Goal: Ask a question

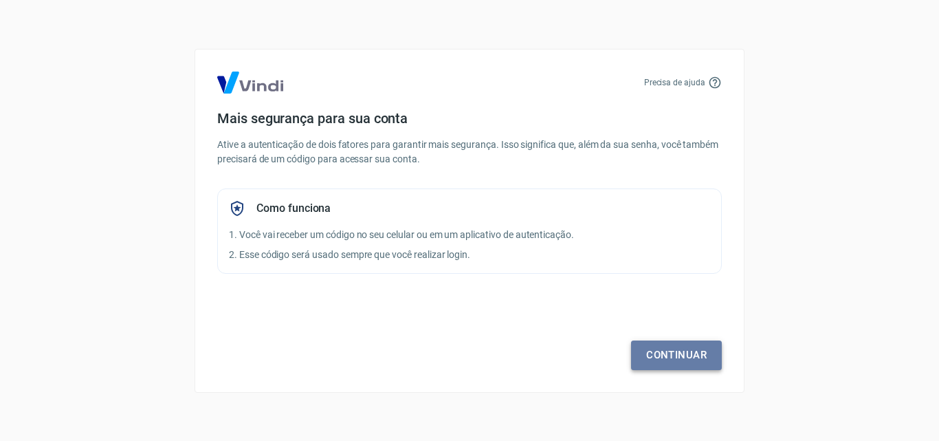
click at [662, 362] on link "Continuar" at bounding box center [676, 354] width 91 height 29
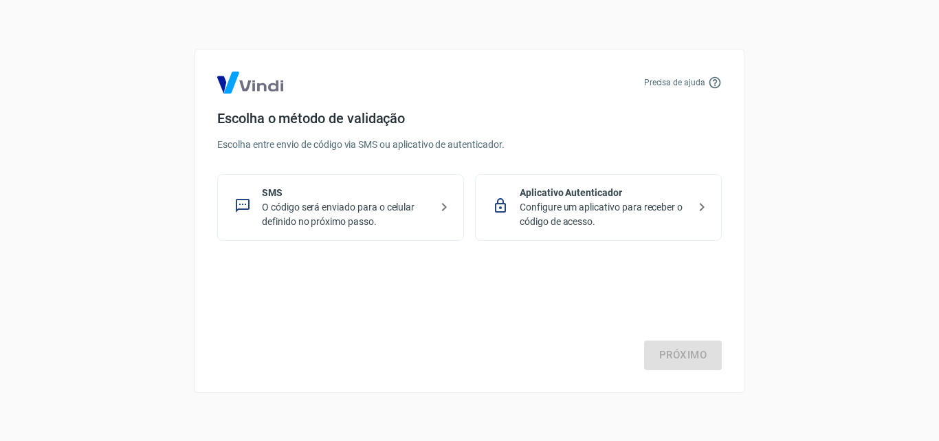
click at [355, 225] on p "O código será enviado para o celular definido no próximo passo." at bounding box center [346, 214] width 168 height 29
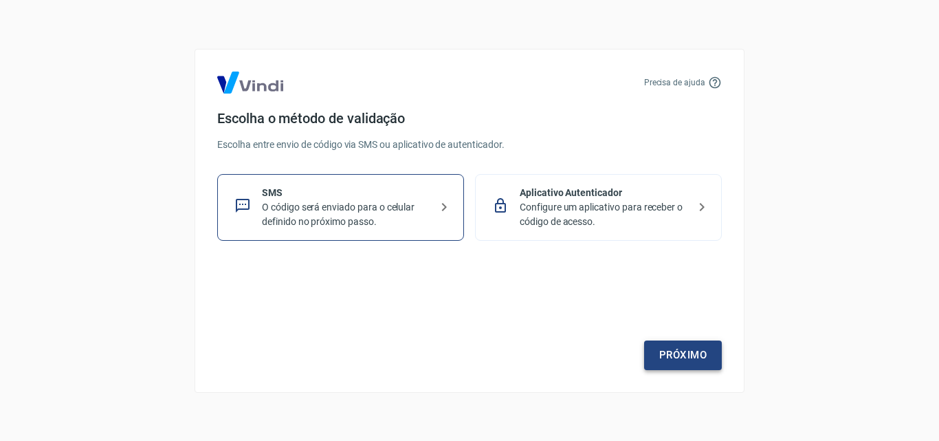
click at [688, 351] on link "Próximo" at bounding box center [683, 354] width 78 height 29
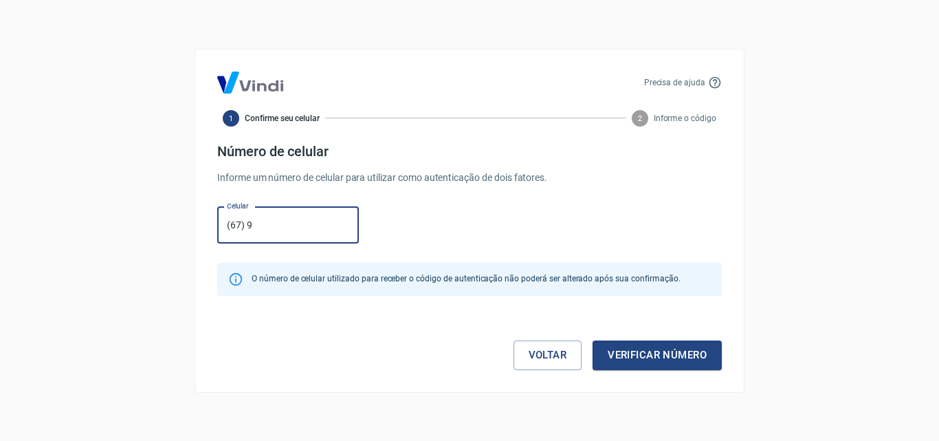
type input "[PHONE_NUMBER]"
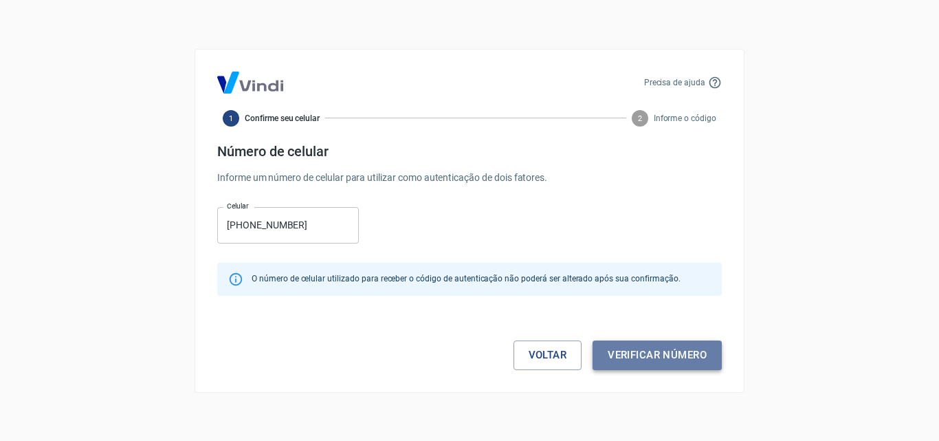
click at [655, 356] on button "Verificar número" at bounding box center [657, 354] width 129 height 29
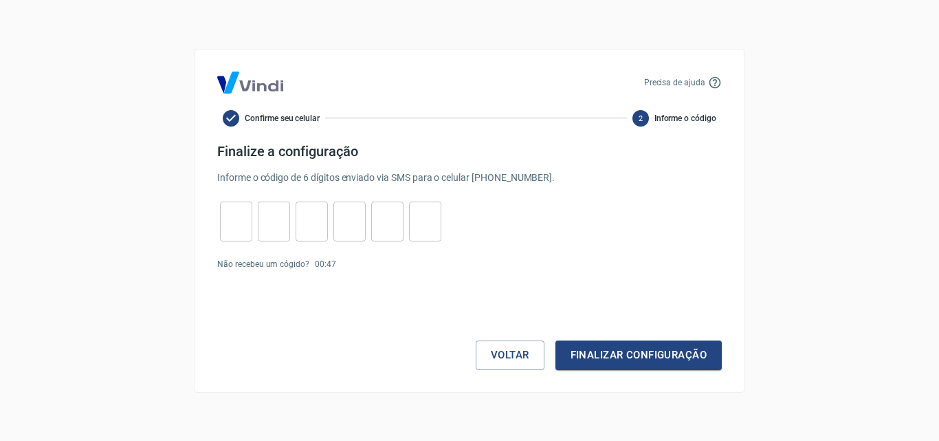
click at [242, 231] on input "tel" at bounding box center [236, 221] width 32 height 30
type input "3"
type input "1"
type input "6"
type input "1"
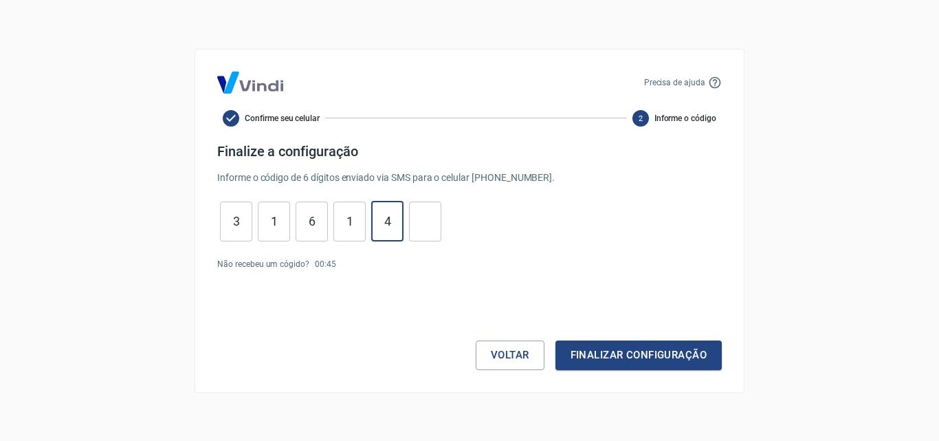
type input "4"
type input "6"
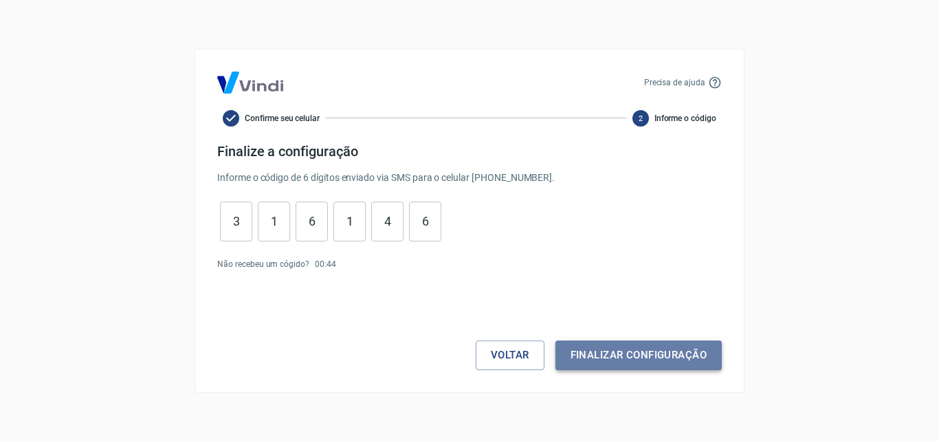
click at [579, 345] on button "Finalizar configuração" at bounding box center [639, 354] width 166 height 29
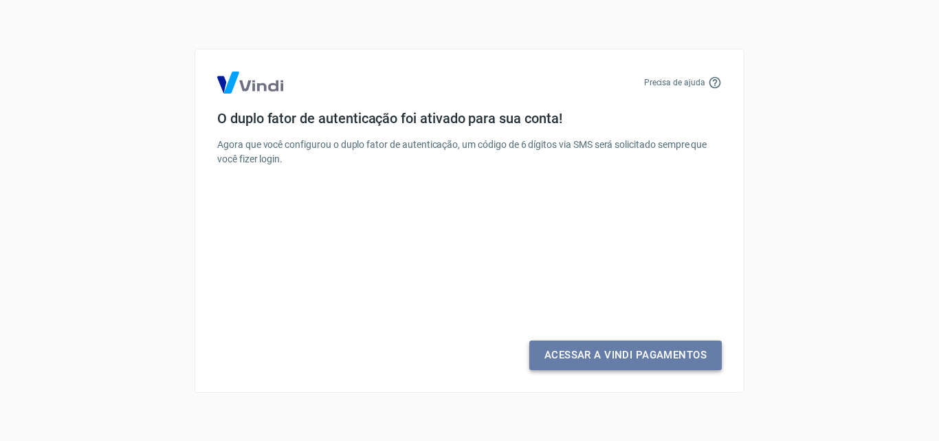
click at [582, 351] on link "Acessar a Vindi Pagamentos" at bounding box center [625, 354] width 193 height 29
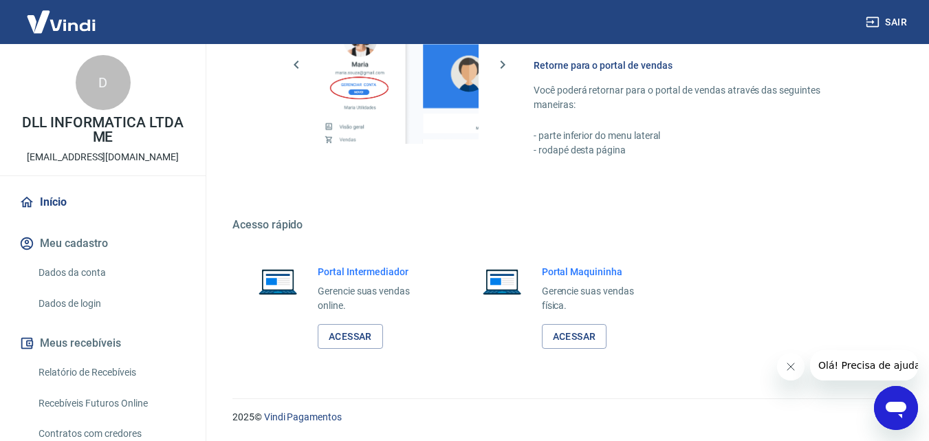
scroll to position [120, 0]
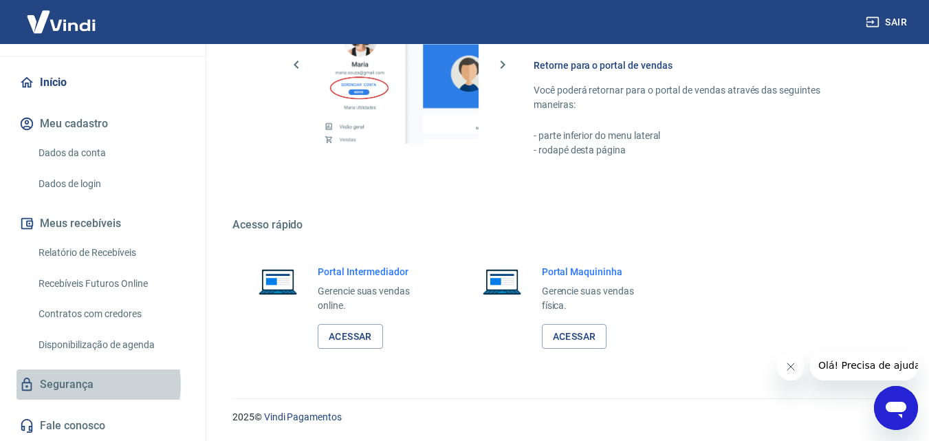
click at [83, 384] on link "Segurança" at bounding box center [103, 384] width 173 height 30
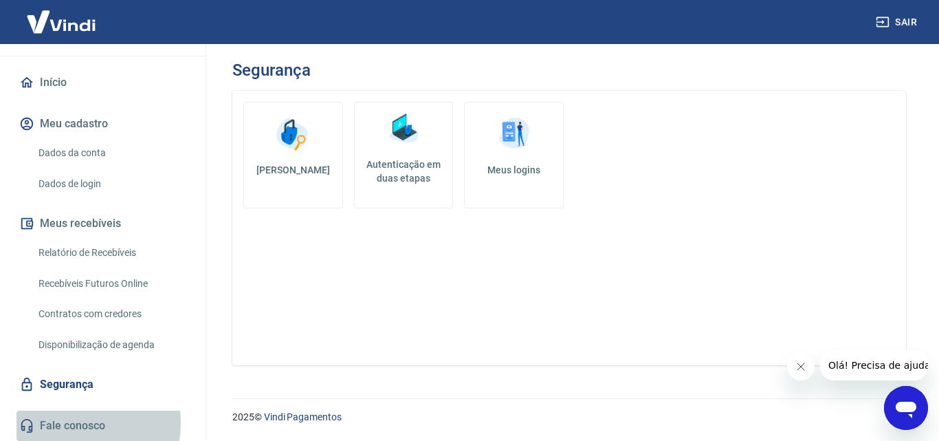
click at [74, 423] on link "Fale conosco" at bounding box center [103, 426] width 173 height 30
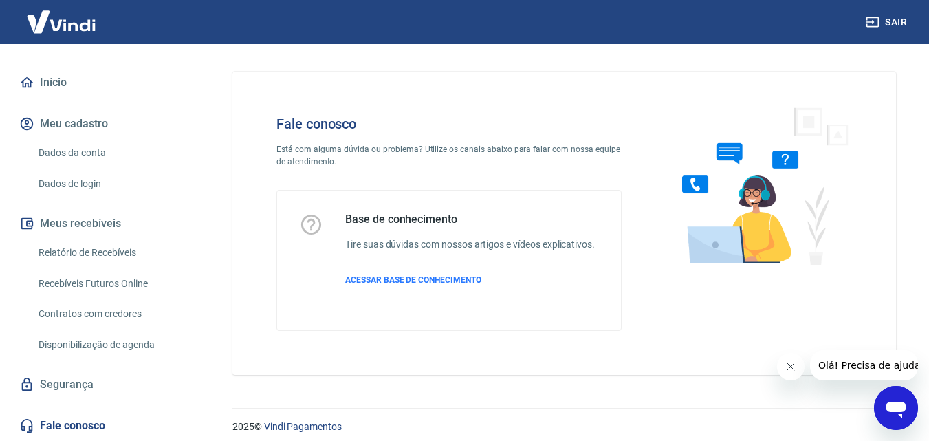
scroll to position [10, 0]
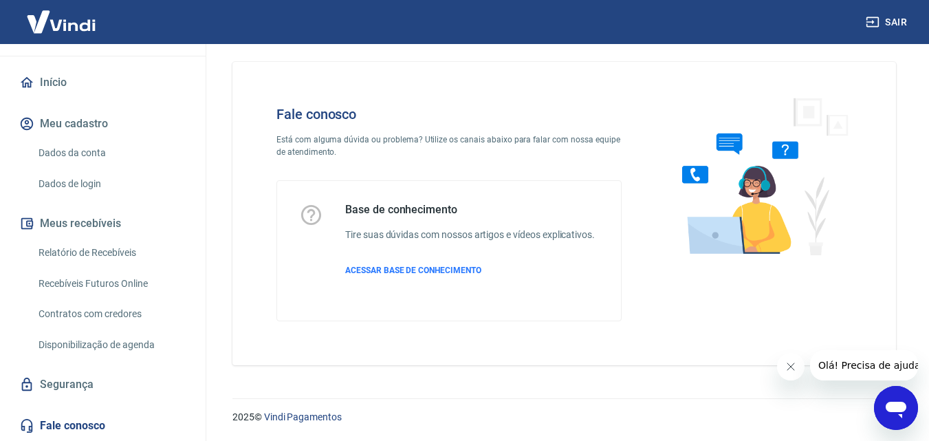
click at [715, 195] on img at bounding box center [759, 176] width 209 height 184
click at [891, 414] on icon "Abrir janela de mensagens" at bounding box center [896, 407] width 25 height 25
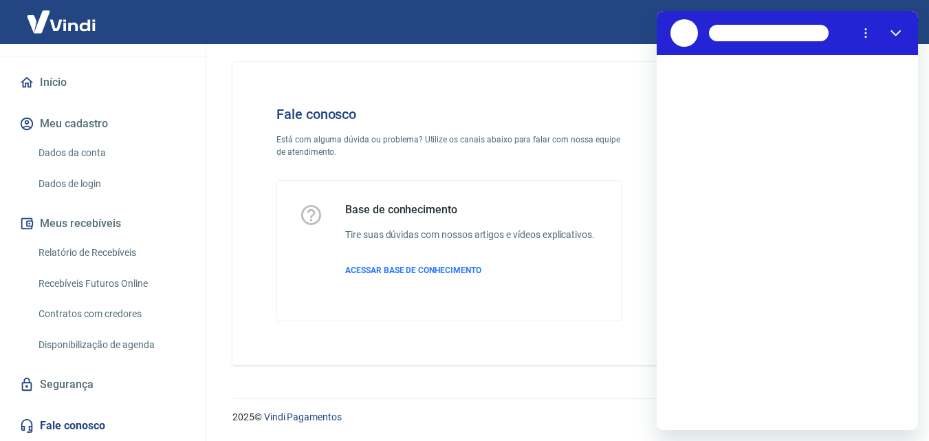
scroll to position [0, 0]
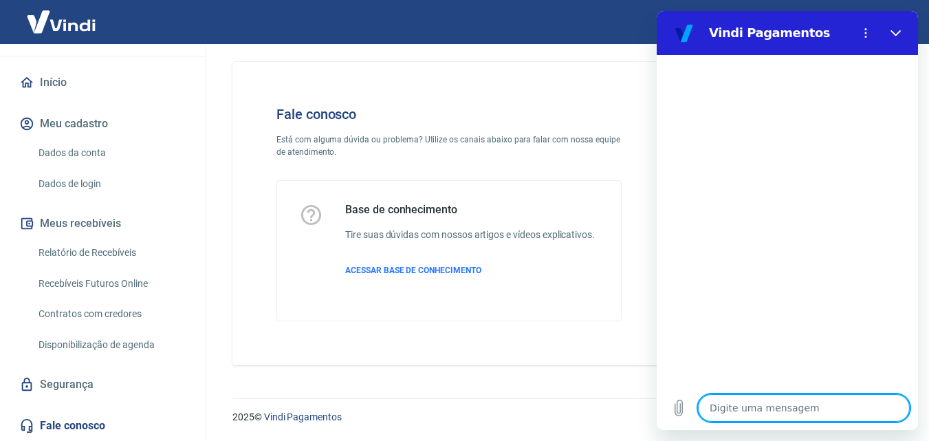
type textarea "b"
type textarea "x"
type textarea "bo"
type textarea "x"
type textarea "bom"
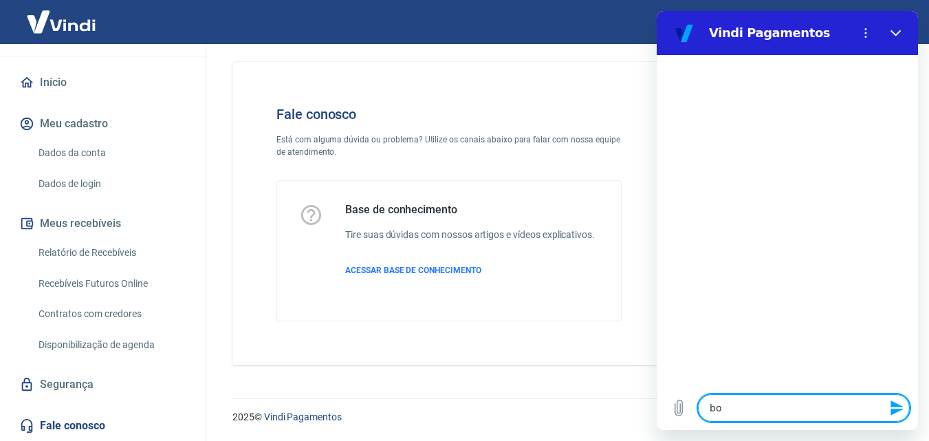
type textarea "x"
type textarea "bom"
type textarea "x"
type textarea "bom d"
type textarea "x"
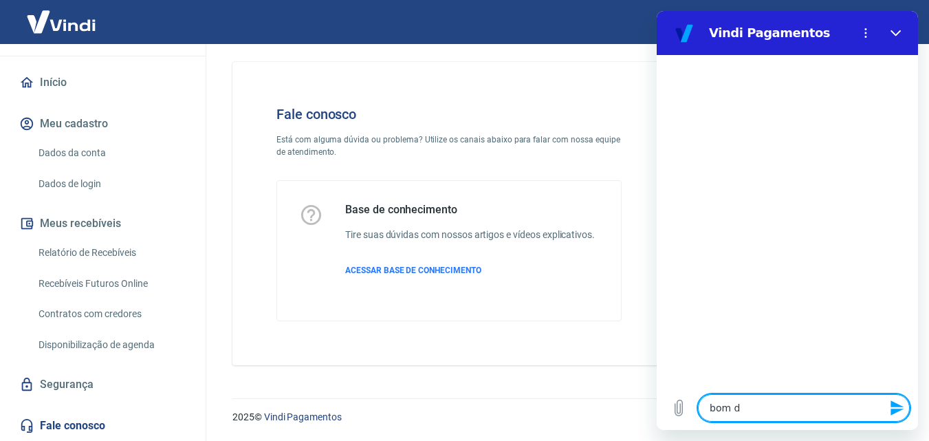
type textarea "bom di"
type textarea "x"
type textarea "bom dia"
type textarea "x"
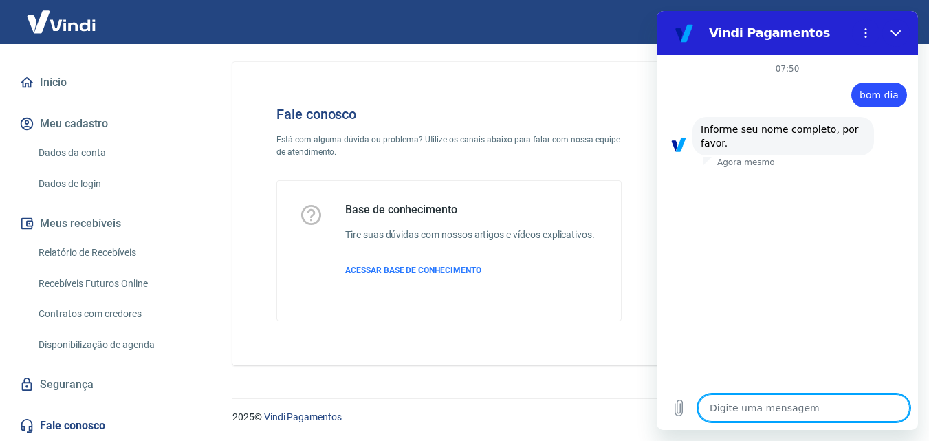
type textarea "d"
type textarea "x"
type textarea "do"
type textarea "x"
type textarea "dou"
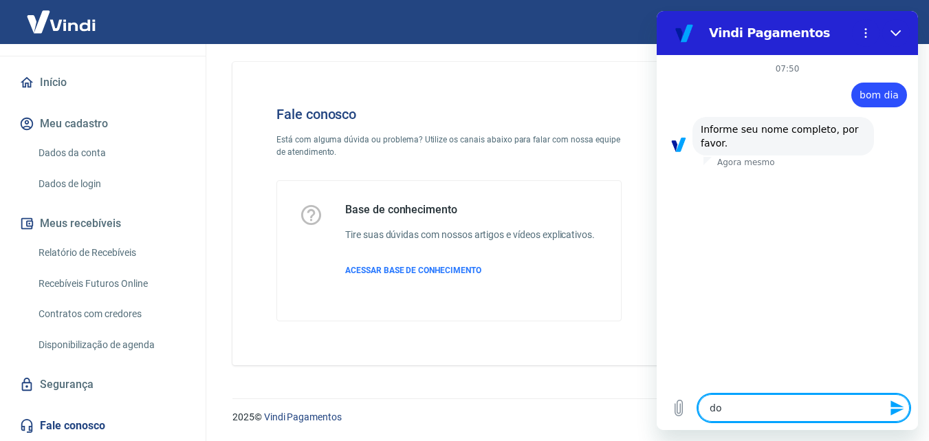
type textarea "x"
type textarea "doug"
type textarea "x"
type textarea "dougl"
type textarea "x"
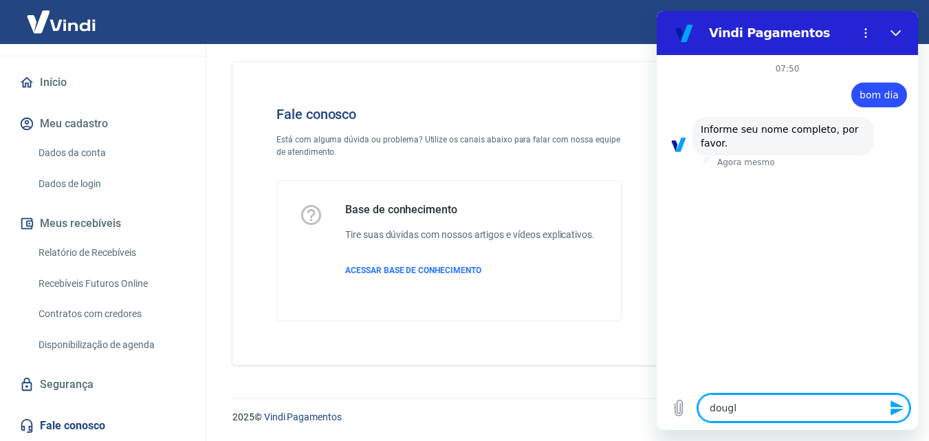
type textarea "dougla"
type textarea "x"
type textarea "[PERSON_NAME]"
type textarea "x"
type textarea "[PERSON_NAME]"
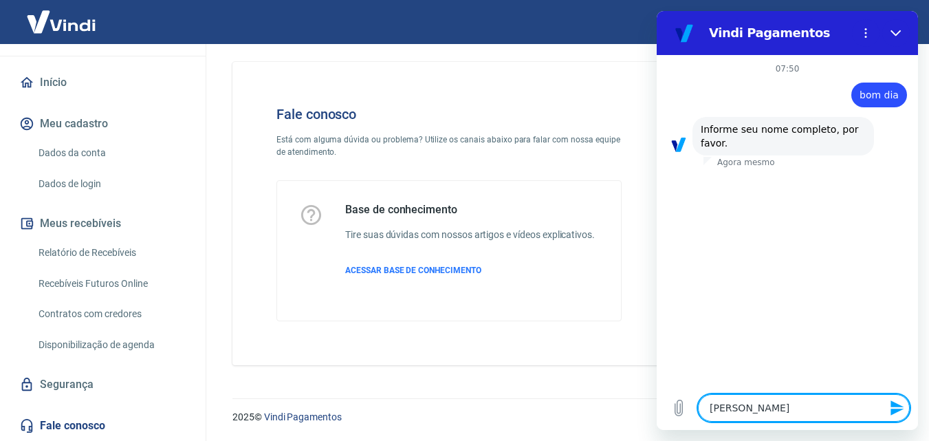
type textarea "x"
type textarea "[PERSON_NAME]"
type textarea "x"
type textarea "[PERSON_NAME] le"
type textarea "x"
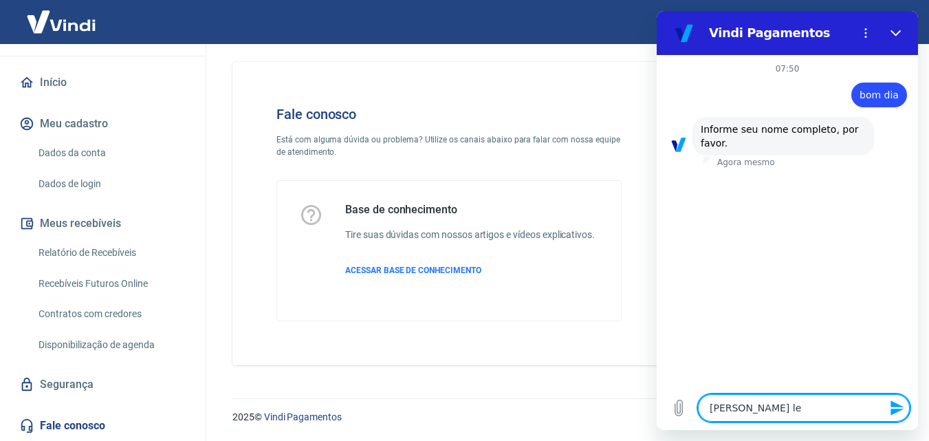
type textarea "[PERSON_NAME]"
type textarea "x"
type textarea "[PERSON_NAME]"
type textarea "x"
type textarea "[PERSON_NAME]"
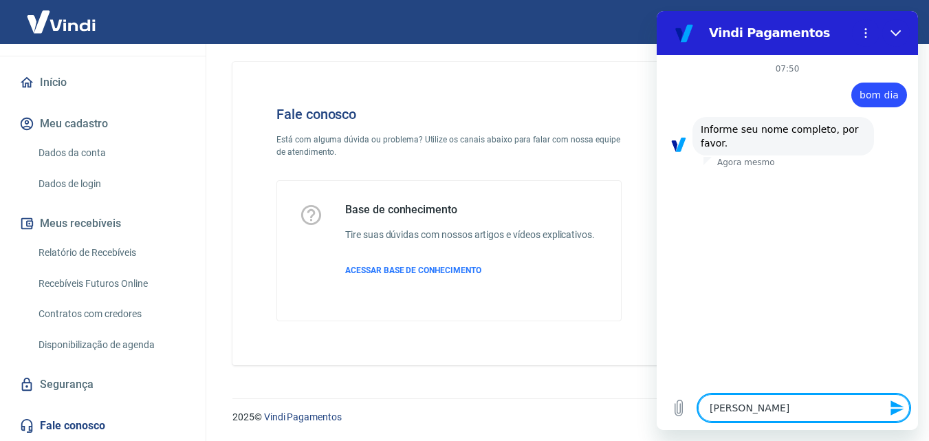
type textarea "x"
type textarea "[PERSON_NAME]"
type textarea "x"
type textarea "[PERSON_NAME] n"
type textarea "x"
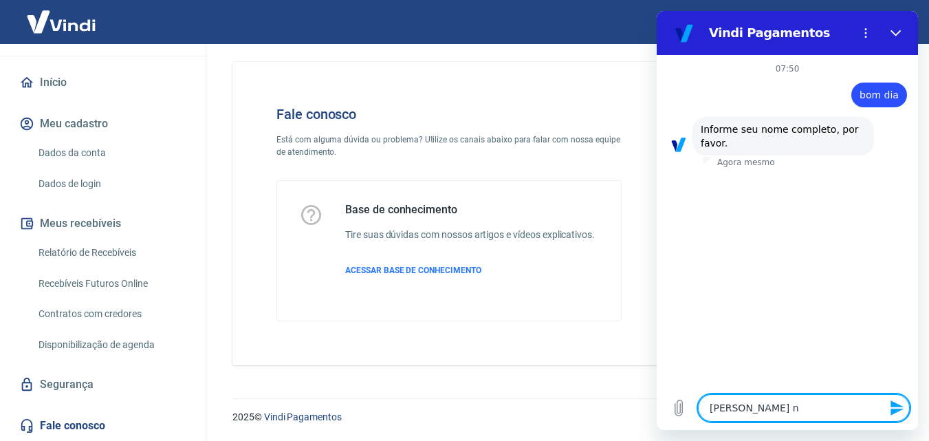
type textarea "[PERSON_NAME] no"
type textarea "x"
type textarea "[PERSON_NAME] nog"
type textarea "x"
type textarea "[PERSON_NAME] nogu"
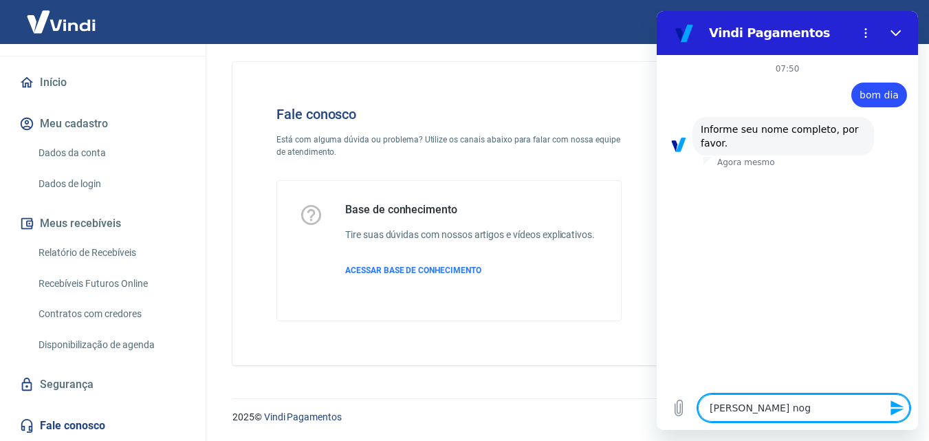
type textarea "x"
type textarea "[PERSON_NAME] nogue"
type textarea "x"
type textarea "[PERSON_NAME]"
type textarea "x"
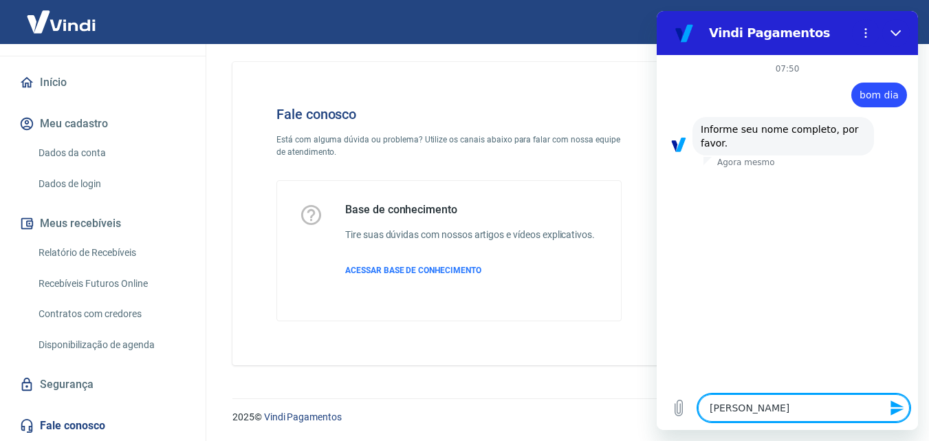
type textarea "[PERSON_NAME] nogueir"
type textarea "x"
type textarea "[PERSON_NAME]"
type textarea "x"
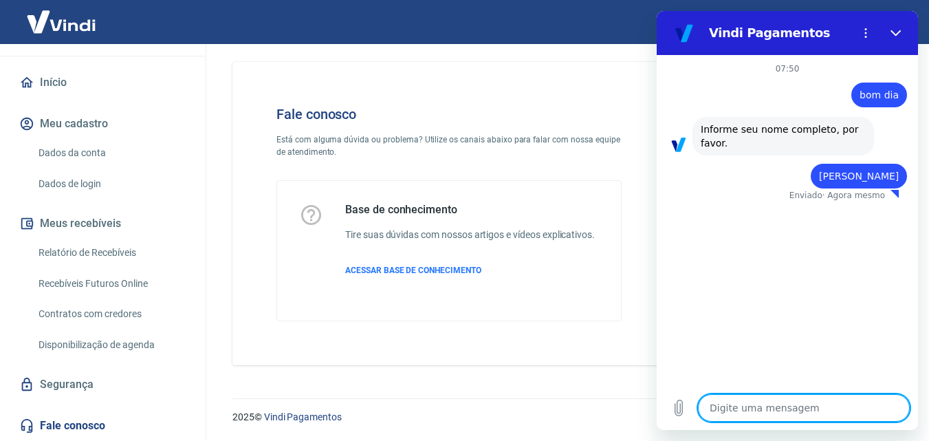
type textarea "x"
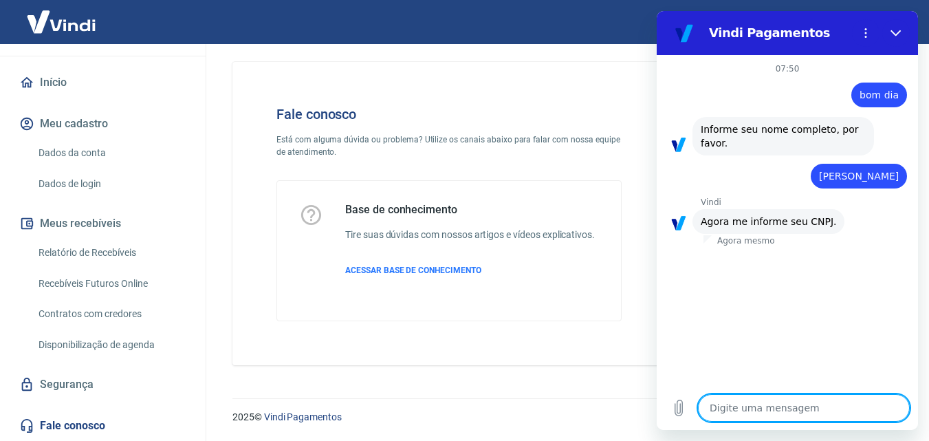
type textarea "1"
type textarea "x"
type textarea "10"
type textarea "x"
type textarea "106"
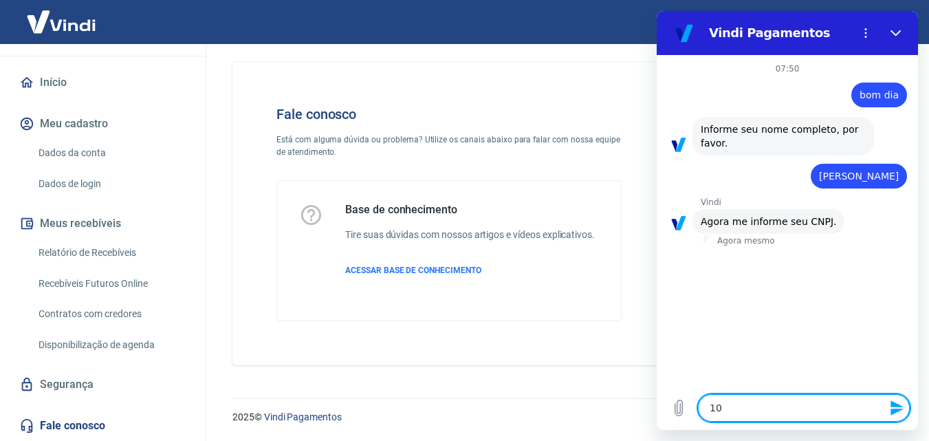
type textarea "x"
type textarea "1065"
type textarea "x"
type textarea "10652"
type textarea "x"
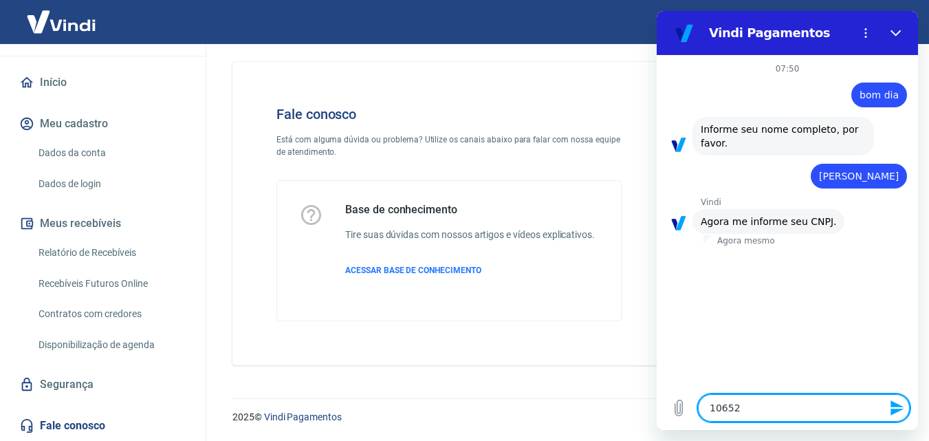
type textarea "106521"
type textarea "x"
type textarea "1065217"
type textarea "x"
type textarea "10652176"
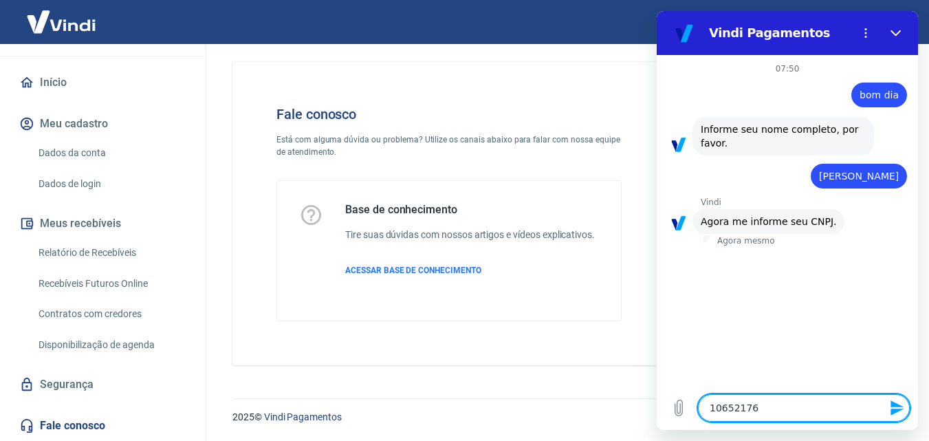
type textarea "x"
type textarea "106521760"
type textarea "x"
type textarea "1065217600"
type textarea "x"
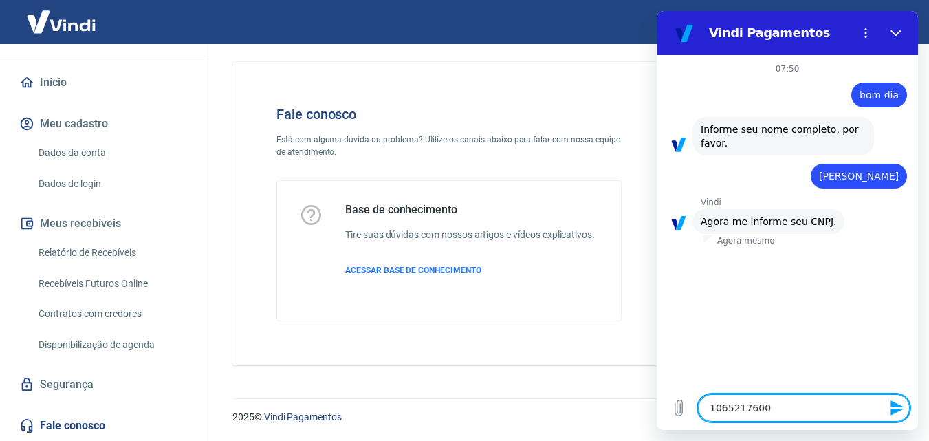
type textarea "10652176000"
type textarea "x"
type textarea "106521760001"
type textarea "x"
type textarea "1065217600018"
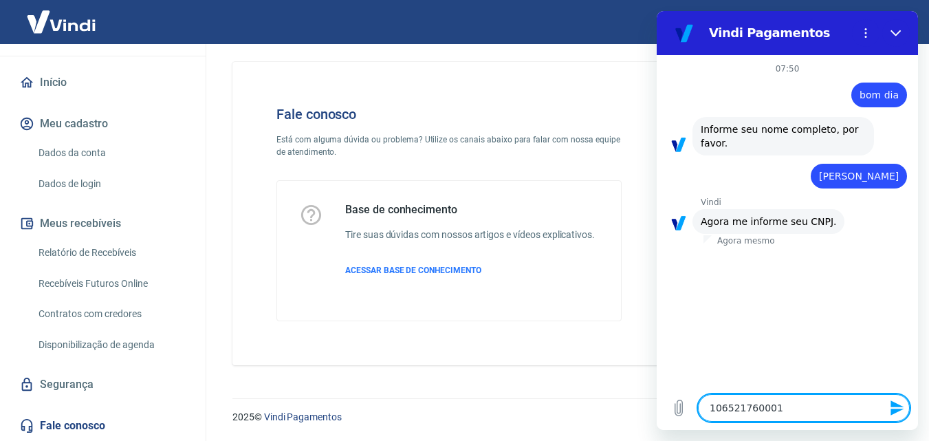
type textarea "x"
type textarea "10652176000181"
type textarea "x"
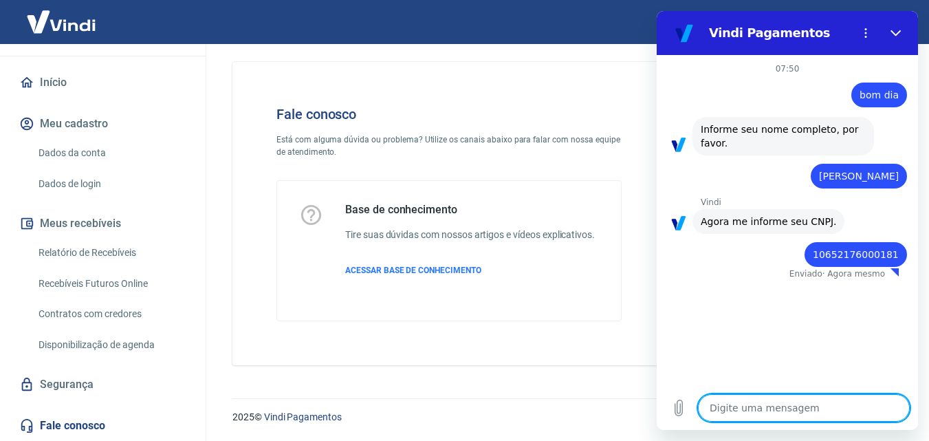
type textarea "x"
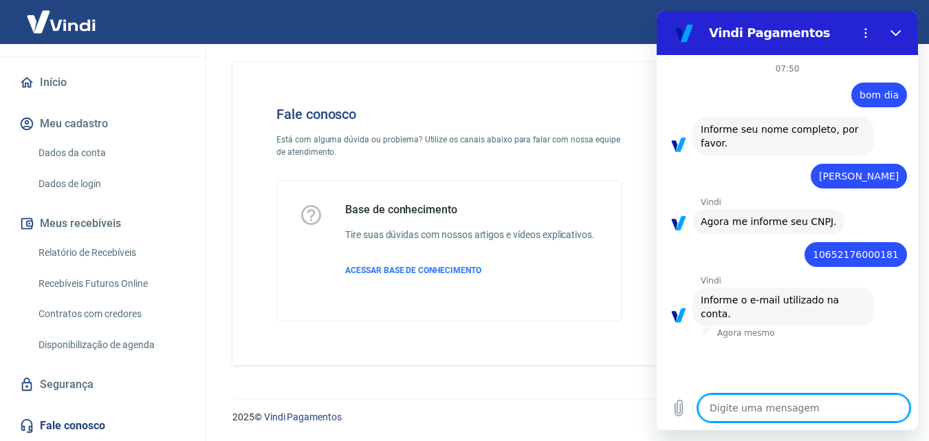
type textarea "d"
type textarea "x"
type textarea "do"
type textarea "x"
type textarea "dou"
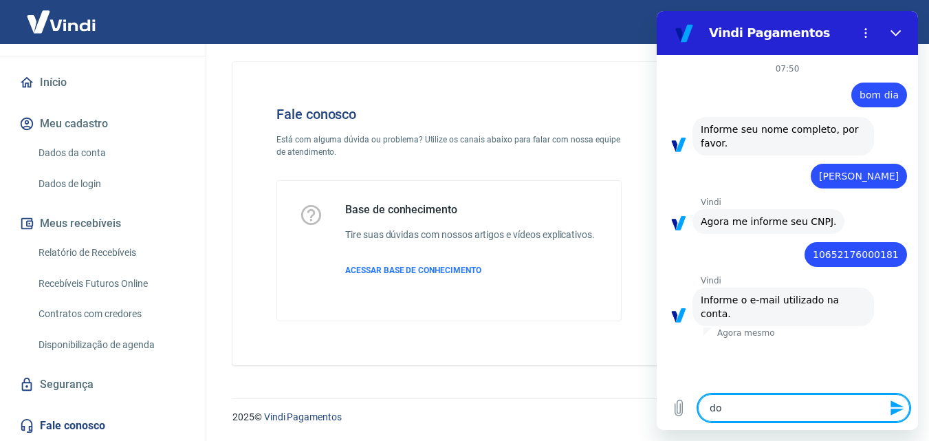
type textarea "x"
type textarea "doug"
type textarea "x"
type textarea "dougl"
type textarea "x"
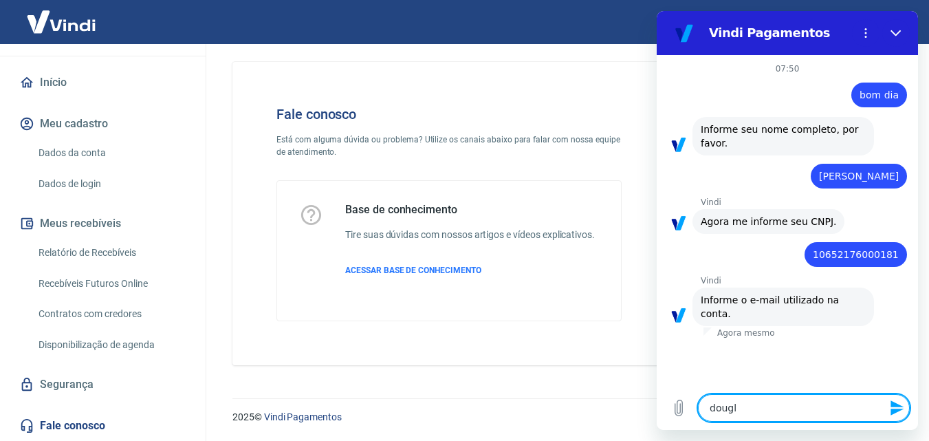
type textarea "dougla"
type textarea "x"
type textarea "douglao"
type textarea "x"
type textarea "douglaod"
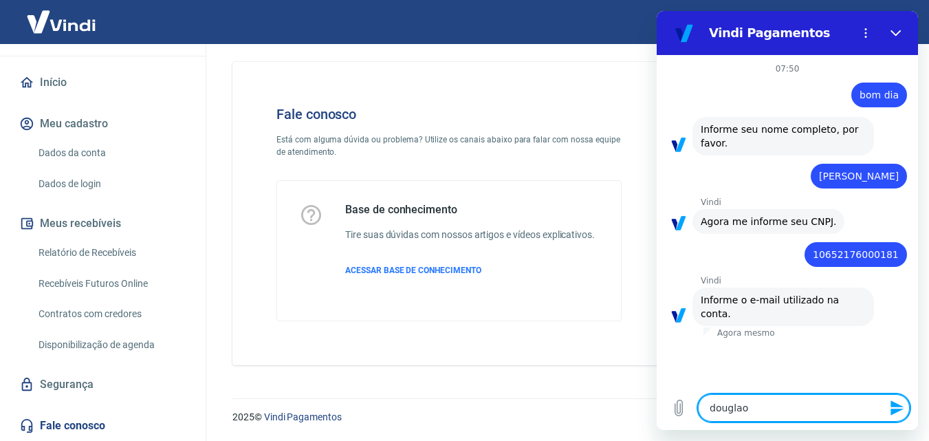
type textarea "x"
type textarea "douglaodl"
type textarea "x"
type textarea "douglaodll"
type textarea "x"
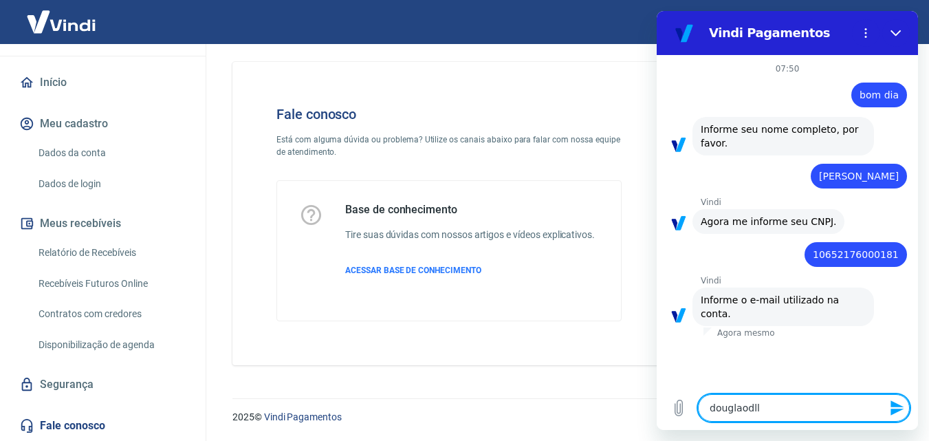
type textarea "douglaodll@"
type textarea "x"
type textarea "douglaodll@g"
type textarea "x"
type textarea "douglaodll@gm"
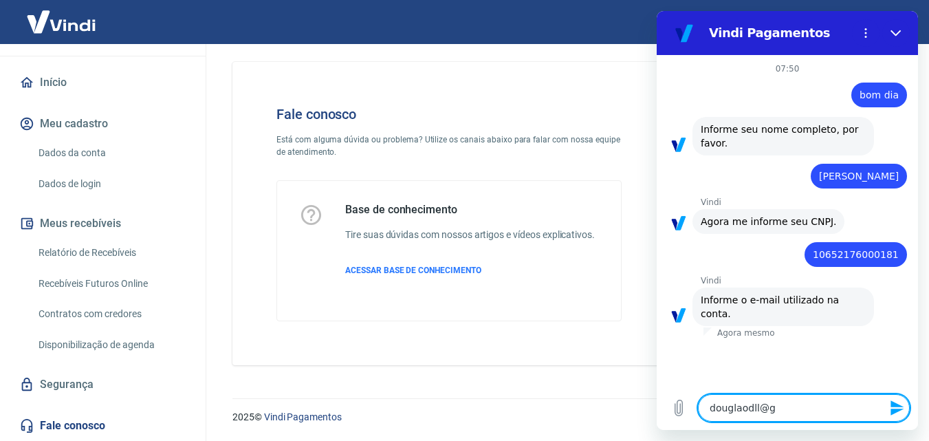
type textarea "x"
type textarea "douglaodll@gma"
type textarea "x"
type textarea "douglaodll@gmai"
type textarea "x"
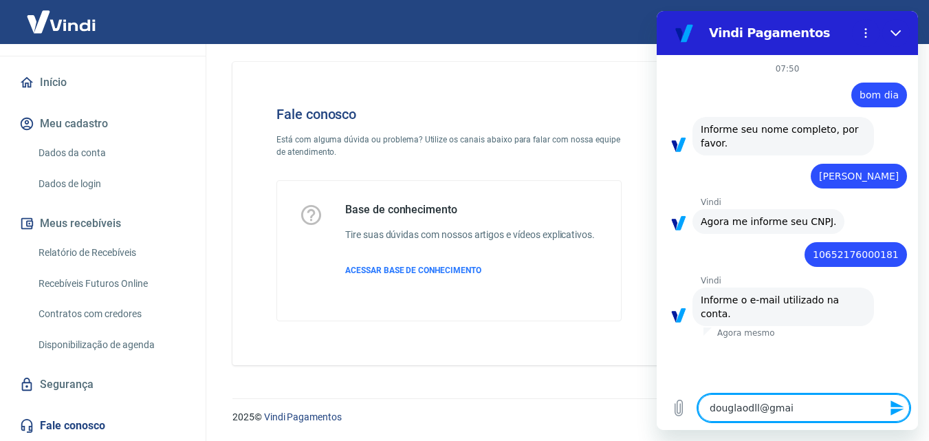
type textarea "[EMAIL_ADDRESS]"
type textarea "x"
type textarea "[EMAIL_ADDRESS]."
type textarea "x"
type textarea "douglaodll@gmail.c"
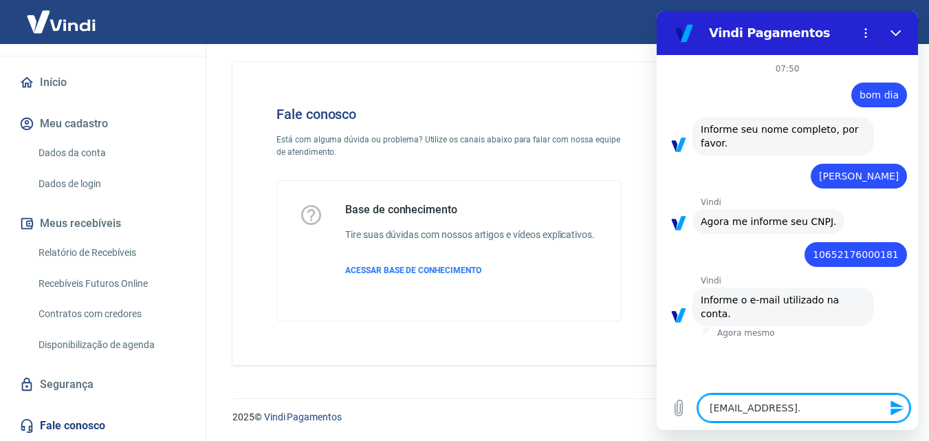
type textarea "x"
type textarea "[EMAIL_ADDRESS][DOMAIN_NAME]"
type textarea "x"
type textarea "[EMAIL_ADDRESS][DOMAIN_NAME]"
type textarea "x"
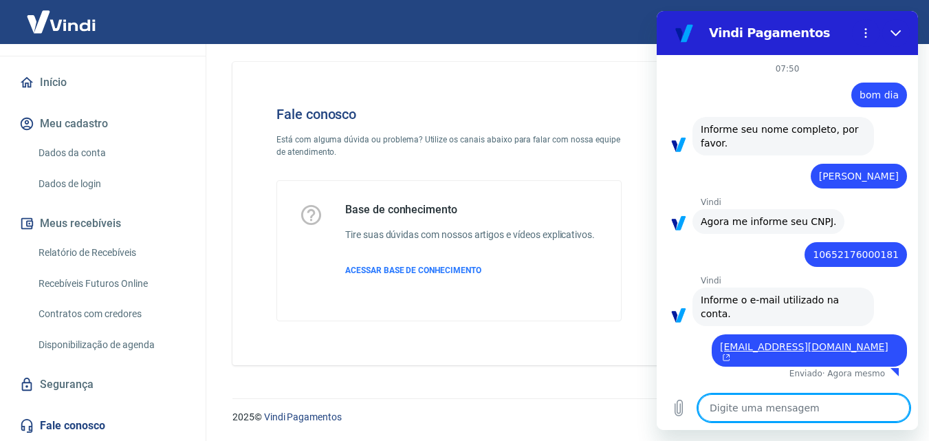
type textarea "x"
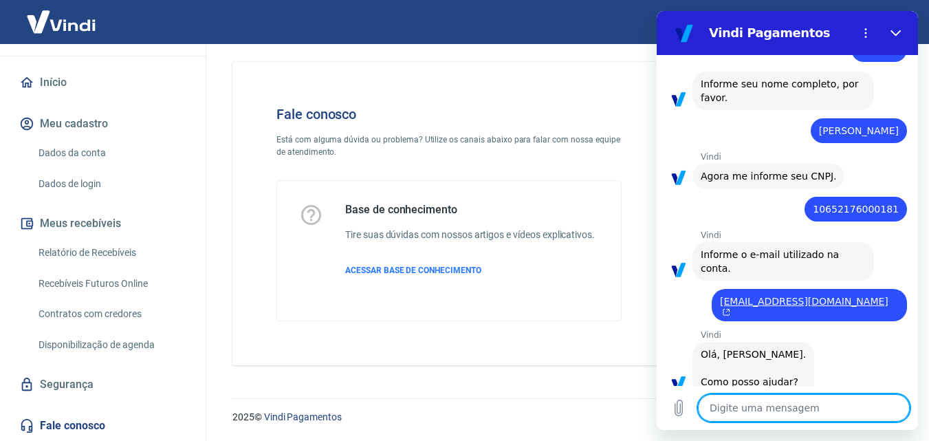
scroll to position [333, 0]
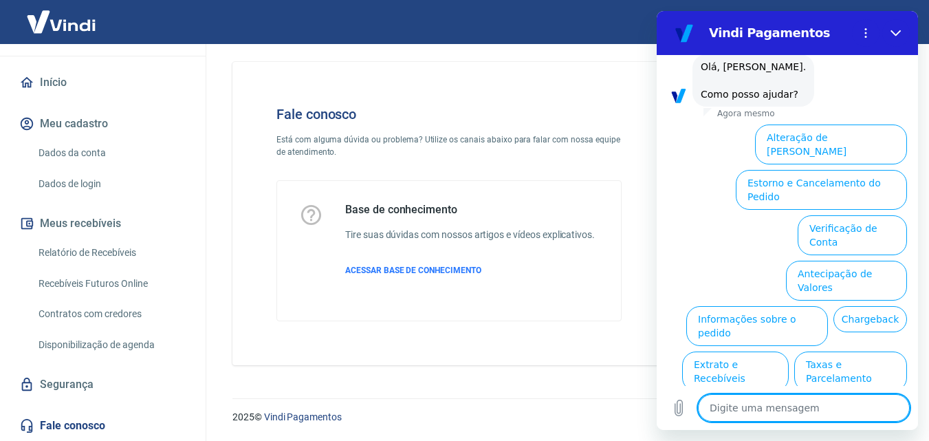
type textarea "a"
type textarea "x"
type textarea "at"
type textarea "x"
type textarea "ate"
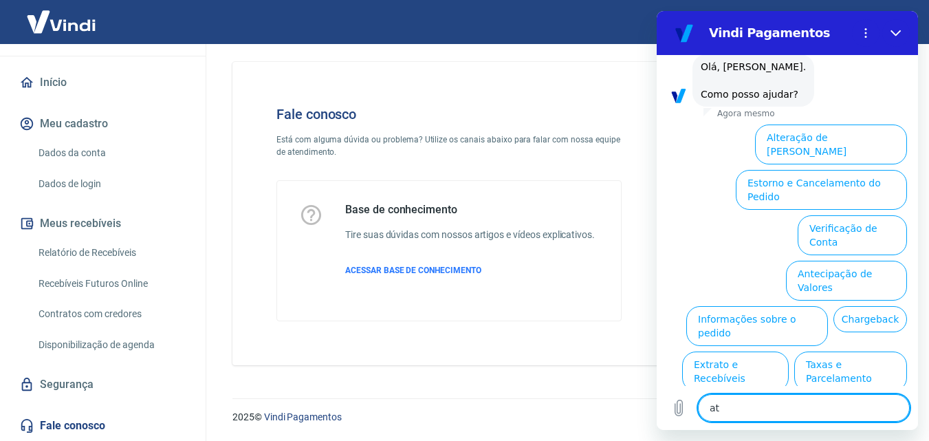
type textarea "x"
type textarea "aten"
type textarea "x"
type textarea "atend"
type textarea "x"
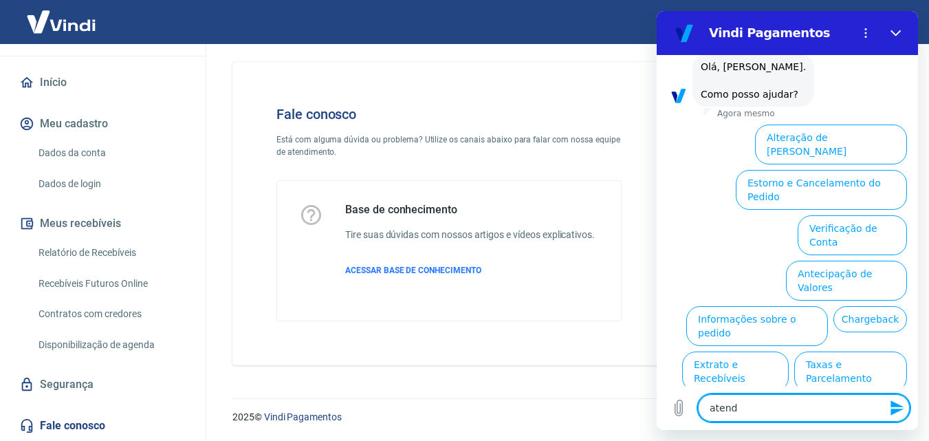
type textarea "atende"
type textarea "x"
type textarea "atenden"
type textarea "x"
type textarea "atendent"
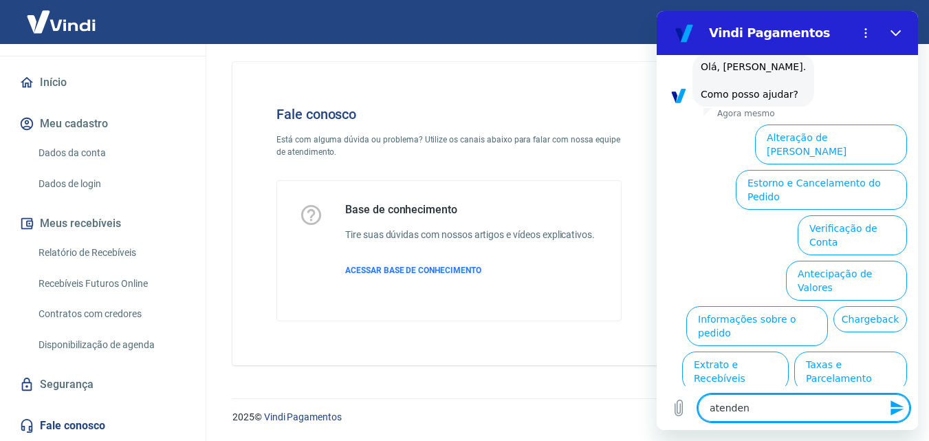
type textarea "x"
type textarea "atendente"
type textarea "x"
type textarea "atendente"
type textarea "x"
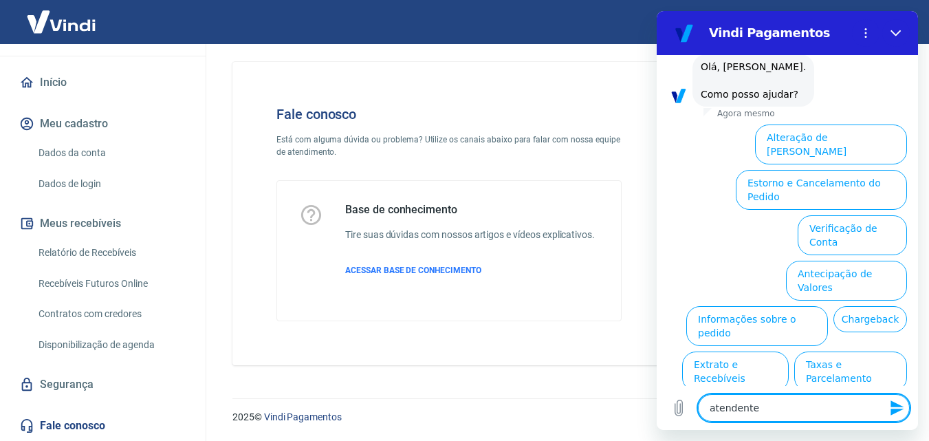
type textarea "atendente h"
type textarea "x"
type textarea "atendente hu"
type textarea "x"
type textarea "atendente hum"
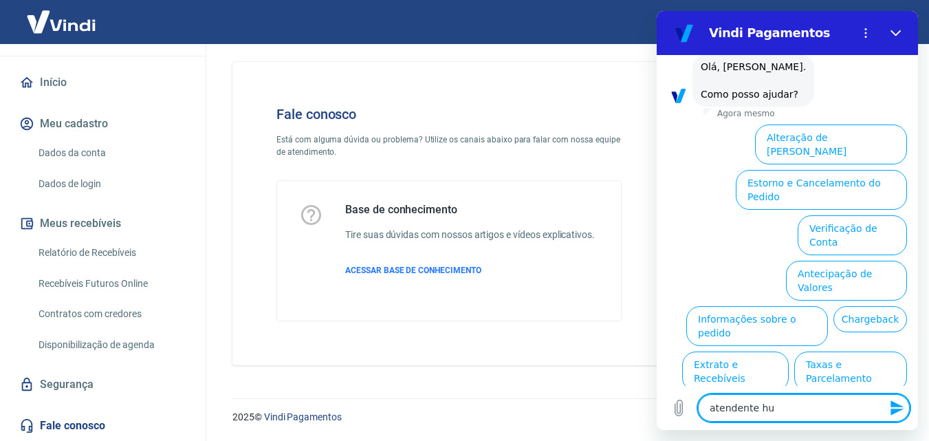
type textarea "x"
type textarea "atendente huma"
type textarea "x"
type textarea "atendente human"
type textarea "x"
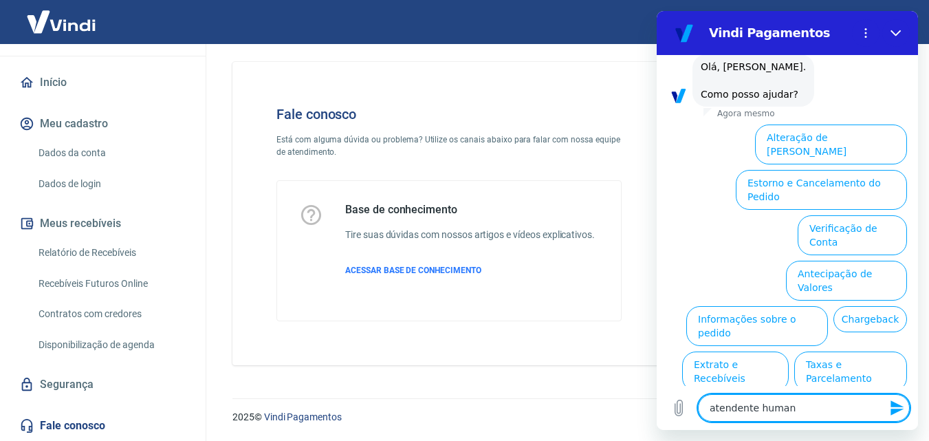
type textarea "atendente humano"
type textarea "x"
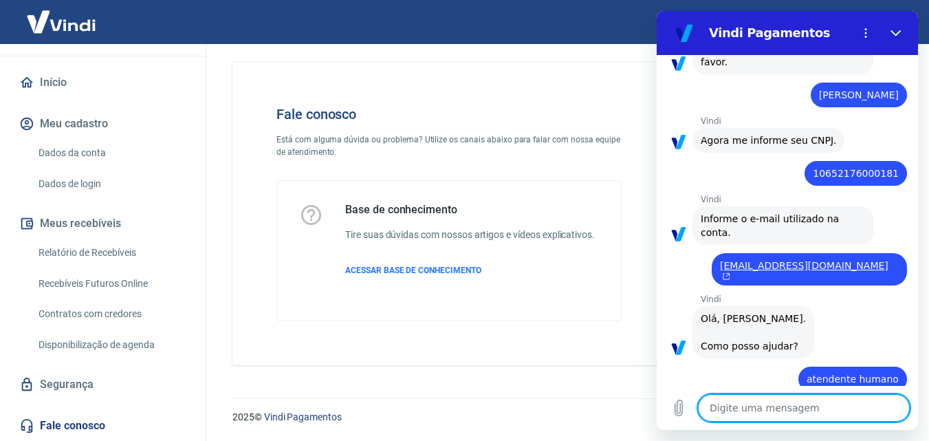
type textarea "x"
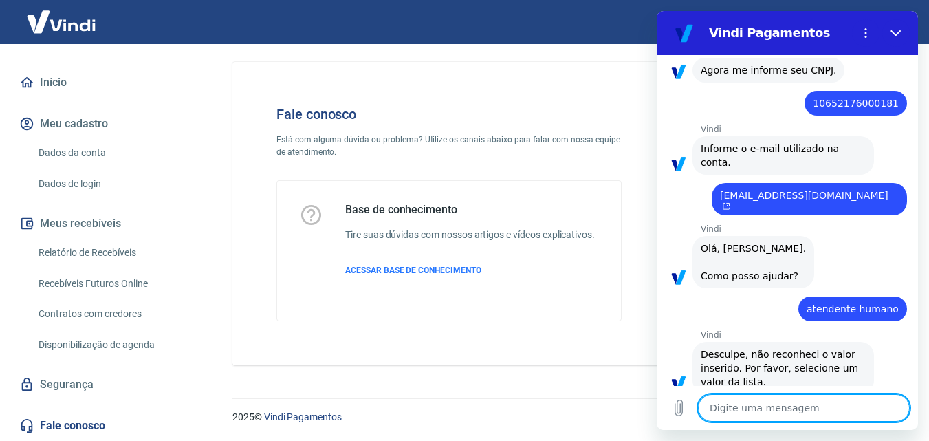
scroll to position [154, 0]
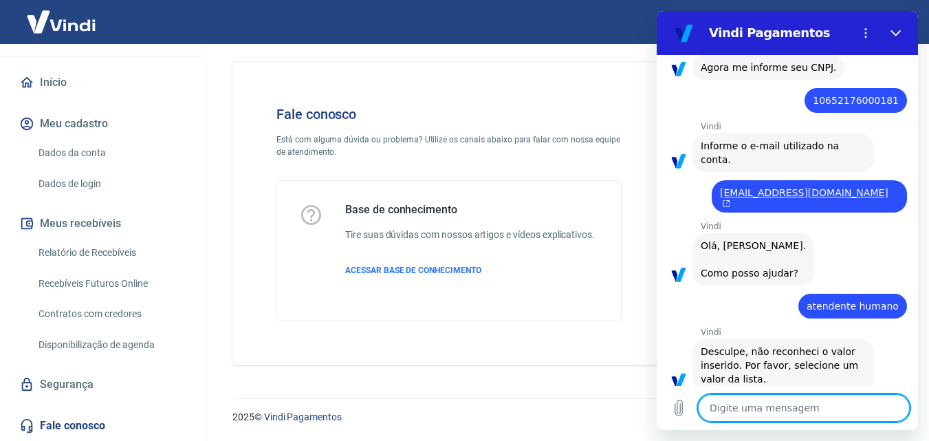
click at [793, 405] on textarea at bounding box center [804, 408] width 212 height 28
type textarea "f"
type textarea "x"
type textarea "fa"
type textarea "x"
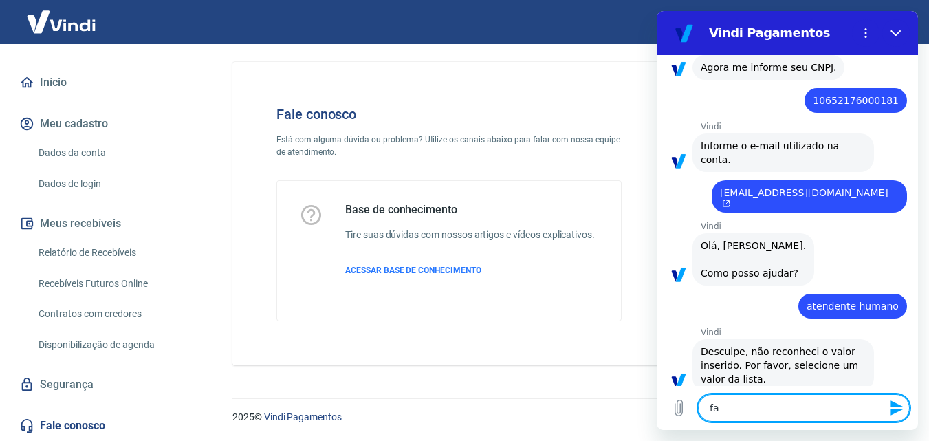
type textarea "fal"
type textarea "x"
type textarea "fala"
type textarea "x"
type textarea "falar"
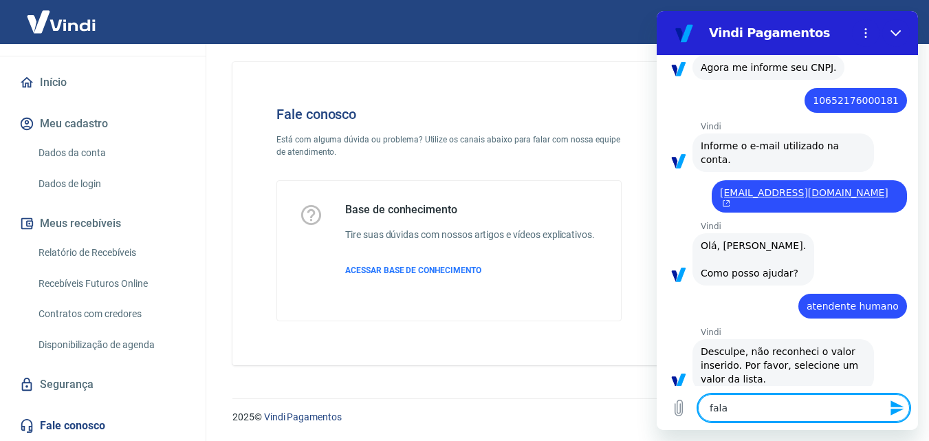
type textarea "x"
type textarea "falar"
type textarea "x"
type textarea "falar c"
type textarea "x"
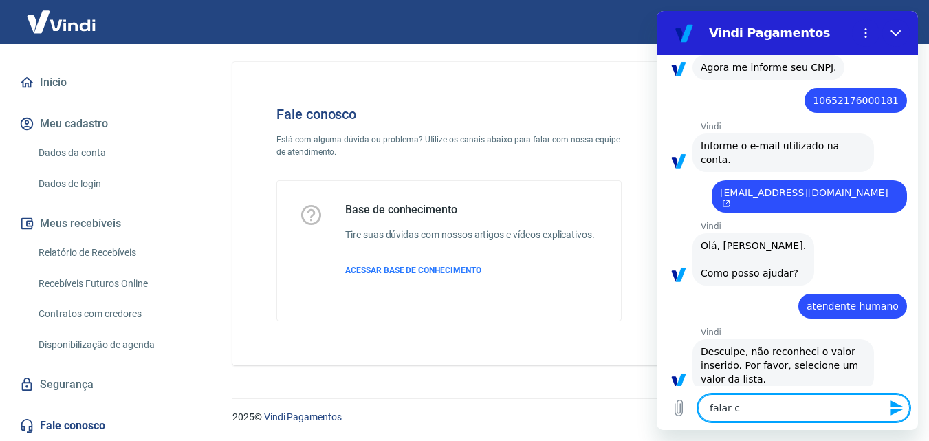
type textarea "falar co"
type textarea "x"
type textarea "falar com"
type textarea "x"
type textarea "falar com"
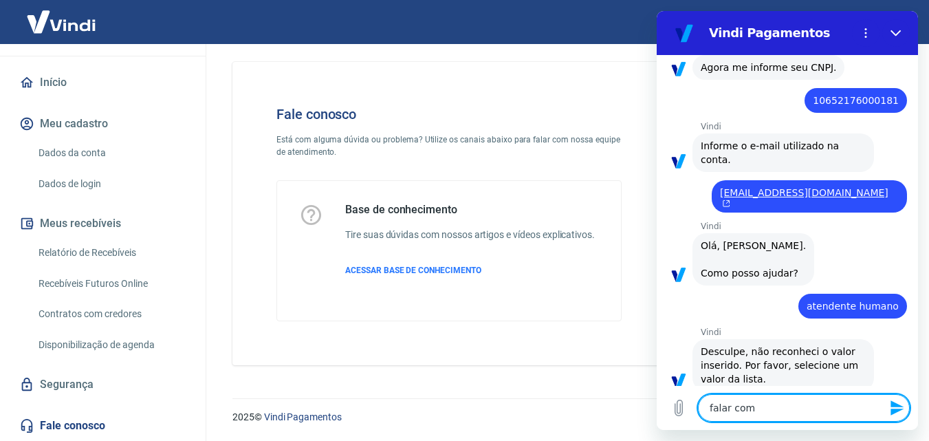
type textarea "x"
type textarea "falar com u"
type textarea "x"
type textarea "falar com um"
type textarea "x"
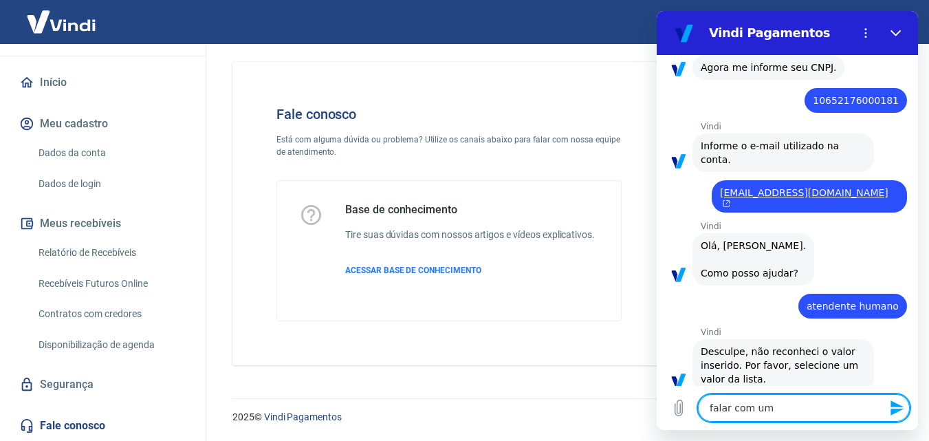
type textarea "falar com um"
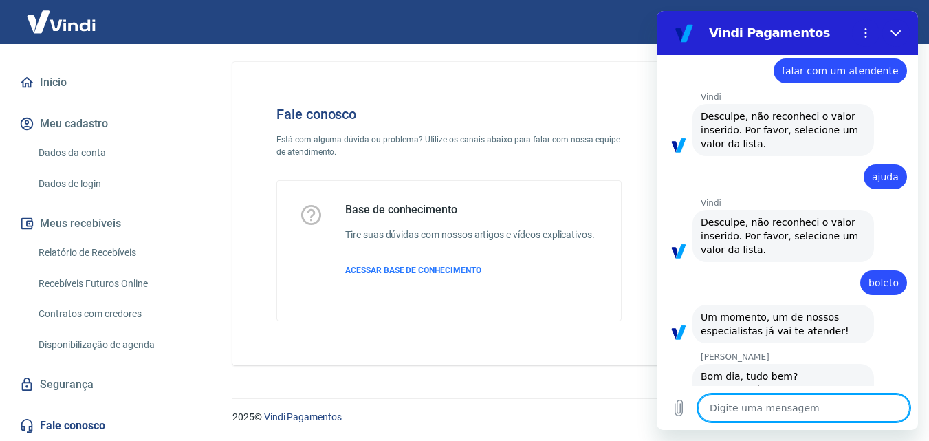
scroll to position [547, 0]
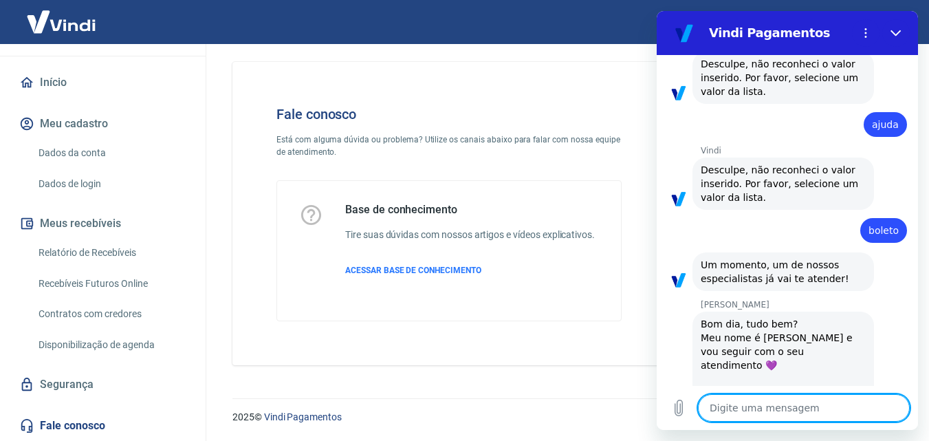
click at [749, 409] on textarea at bounding box center [804, 408] width 212 height 28
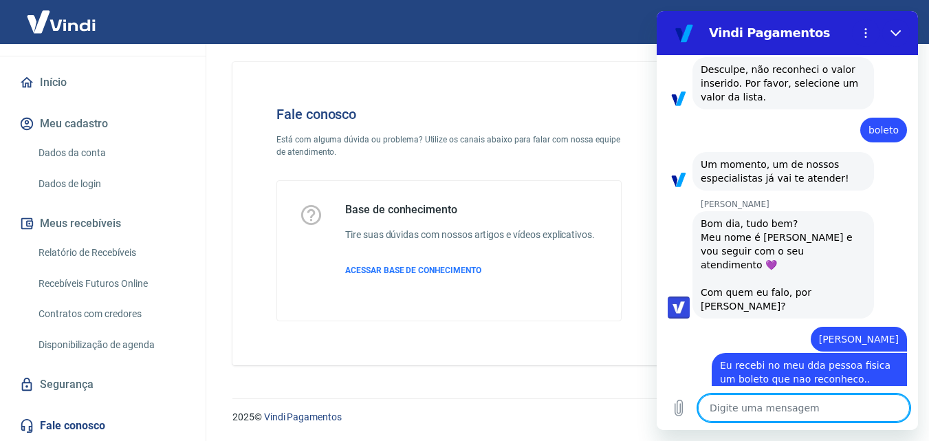
scroll to position [719, 0]
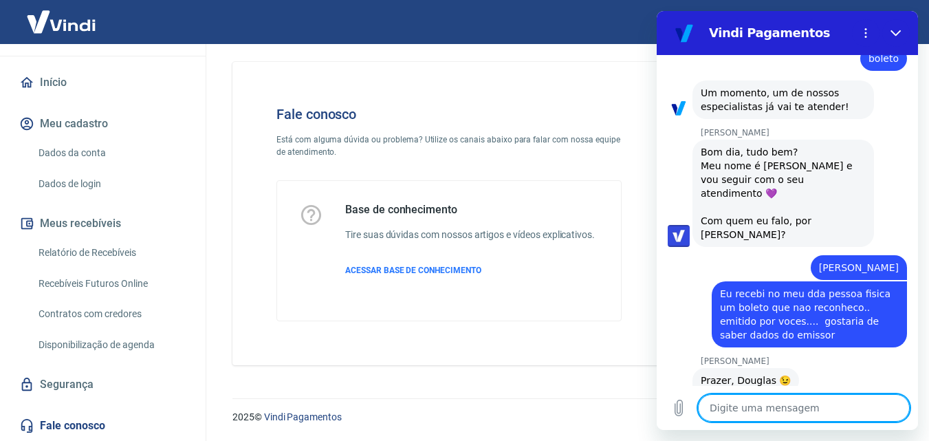
click at [774, 411] on textarea at bounding box center [804, 408] width 212 height 28
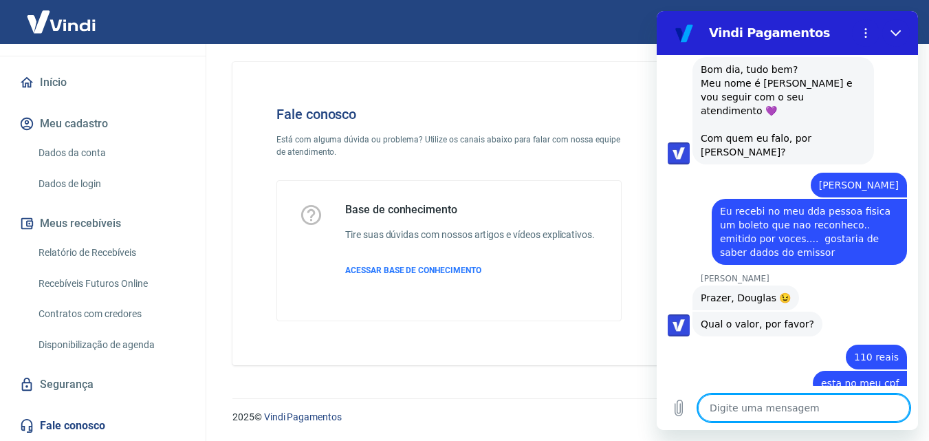
scroll to position [805, 0]
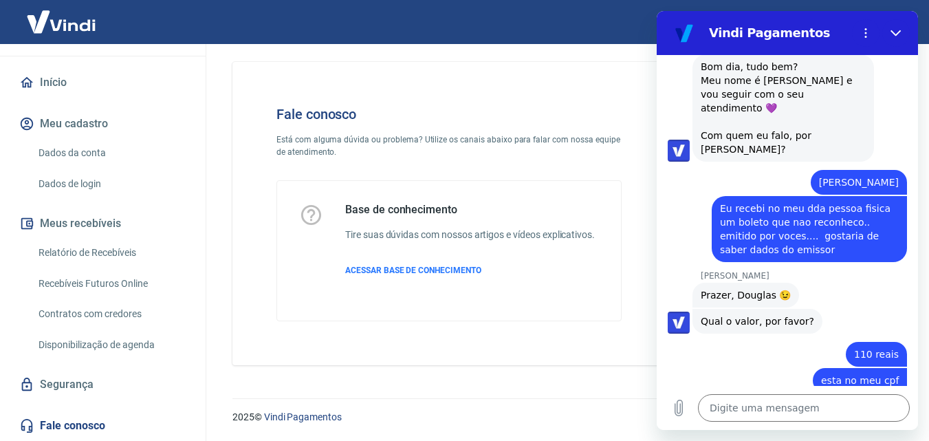
drag, startPoint x: 750, startPoint y: 250, endPoint x: 805, endPoint y: 247, distance: 55.8
click at [805, 281] on div "[PERSON_NAME] diz: Prazer, [PERSON_NAME]" at bounding box center [793, 294] width 250 height 26
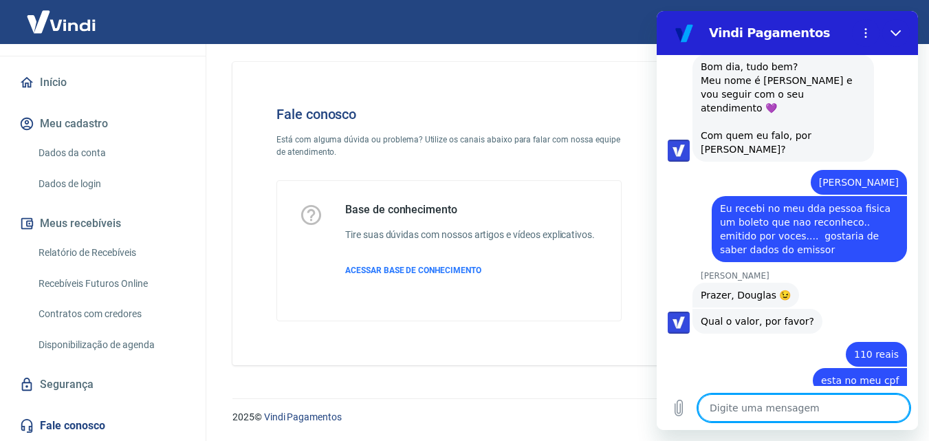
click at [738, 411] on textarea at bounding box center [804, 408] width 212 height 28
click at [739, 413] on textarea at bounding box center [804, 408] width 212 height 28
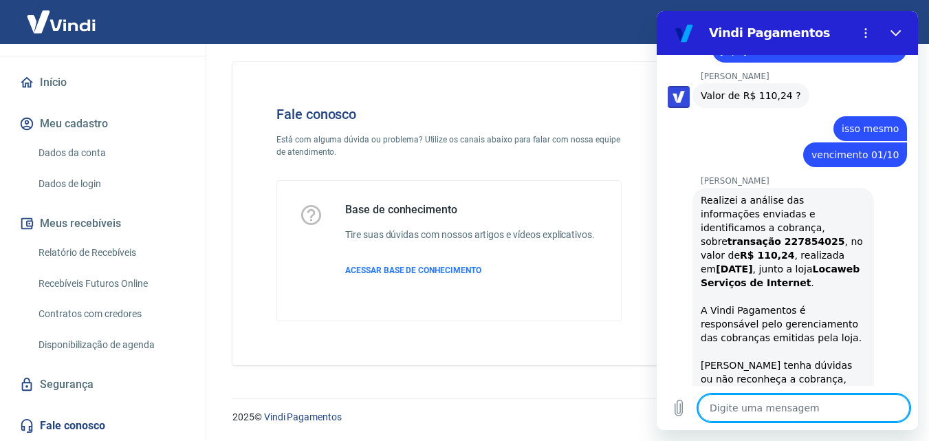
scroll to position [1269, 0]
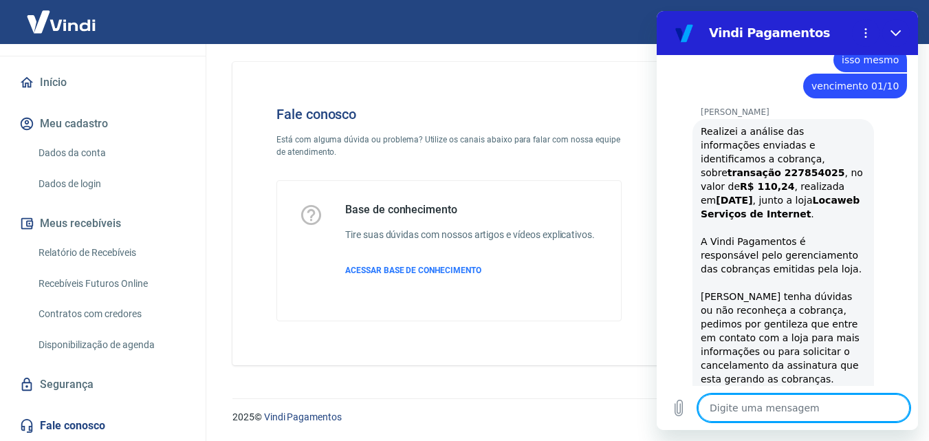
click at [783, 411] on textarea at bounding box center [804, 408] width 212 height 28
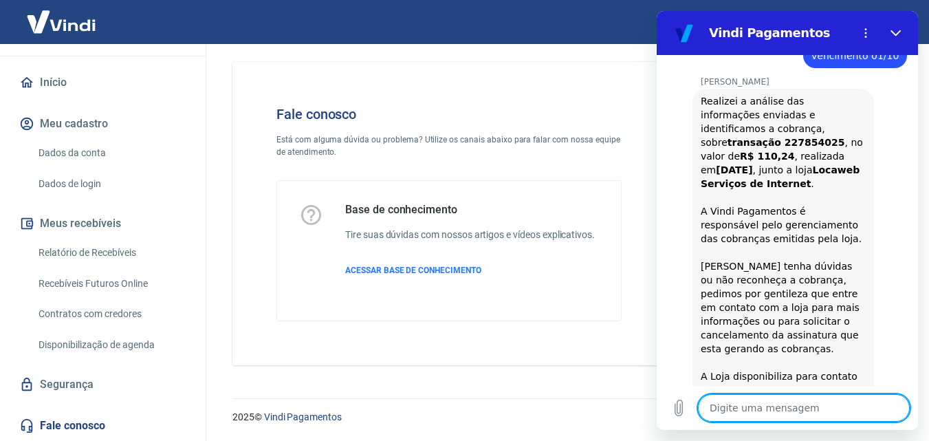
scroll to position [1302, 0]
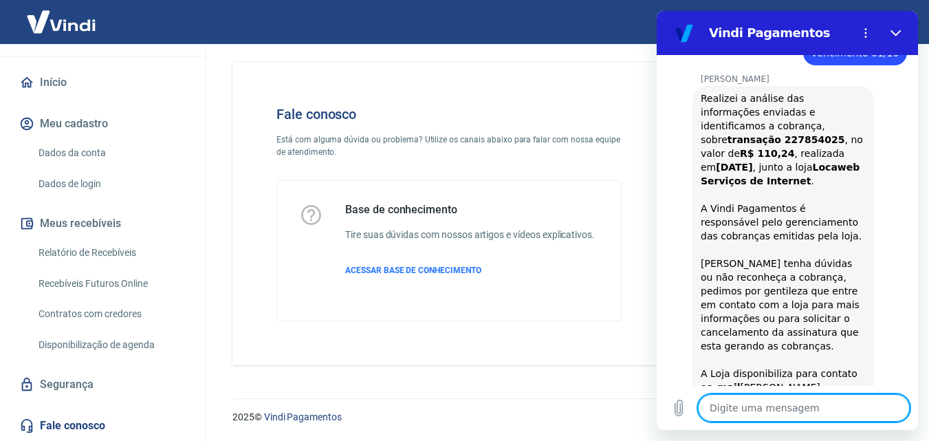
click at [750, 407] on textarea at bounding box center [804, 408] width 212 height 28
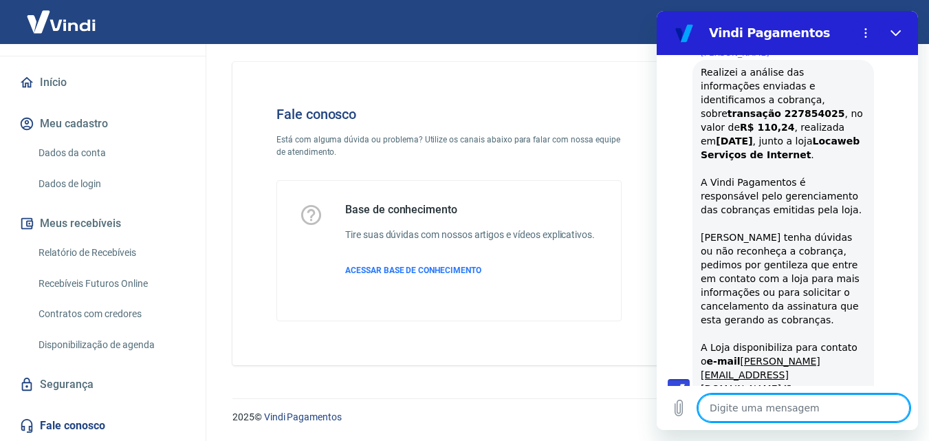
scroll to position [1630, 0]
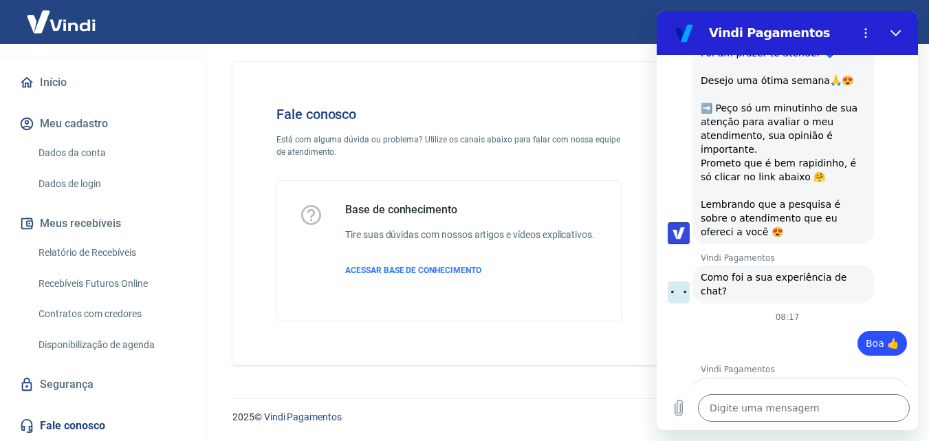
scroll to position [1767, 0]
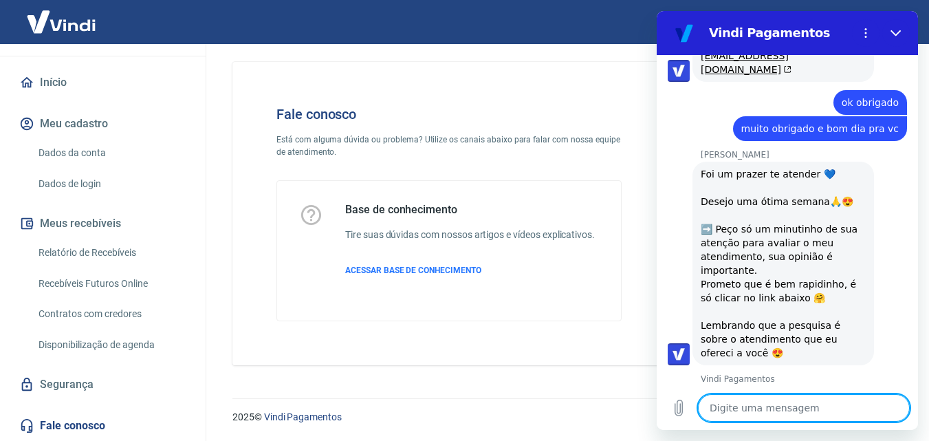
scroll to position [1785, 0]
